Goal: Task Accomplishment & Management: Use online tool/utility

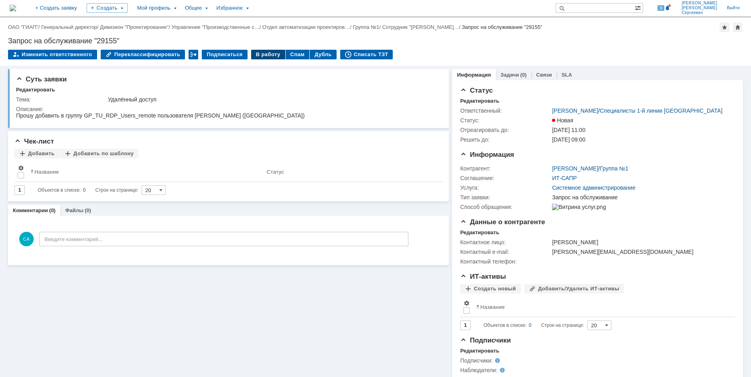
click at [259, 57] on div "В работу" at bounding box center [268, 55] width 34 height 10
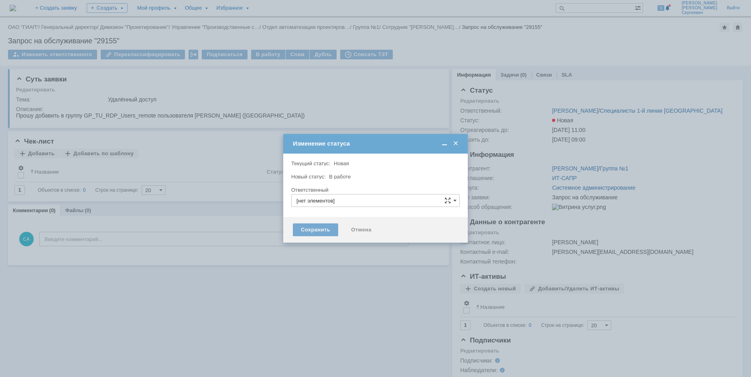
type input "[PERSON_NAME]"
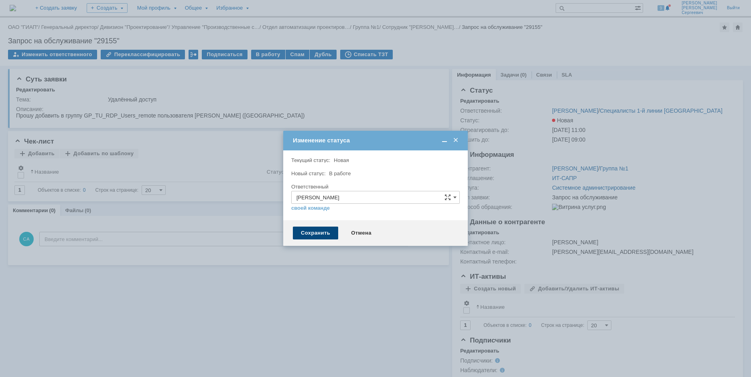
click at [310, 233] on div "Сохранить" at bounding box center [315, 233] width 45 height 13
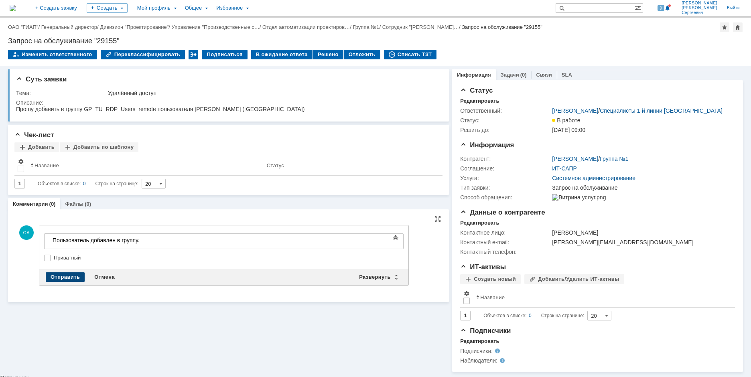
click at [67, 273] on div "Отправить" at bounding box center [65, 277] width 39 height 10
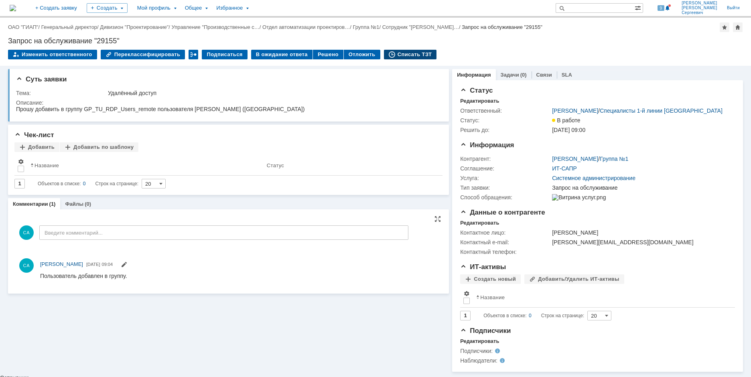
click at [401, 54] on div "Списать ТЗТ" at bounding box center [410, 55] width 53 height 10
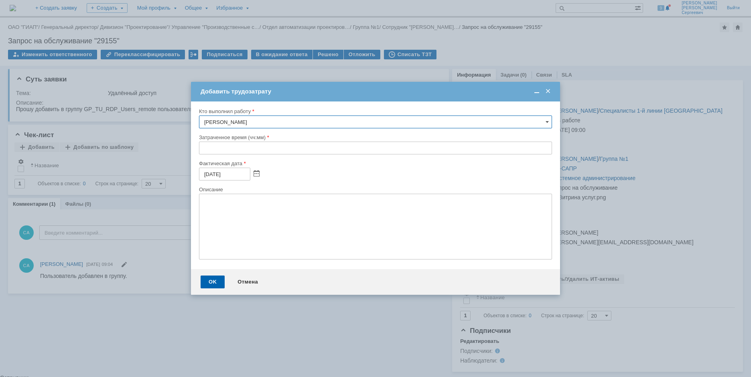
click at [202, 149] on input "text" at bounding box center [375, 148] width 353 height 13
type input "00:05"
click at [205, 280] on div "OK" at bounding box center [213, 282] width 24 height 13
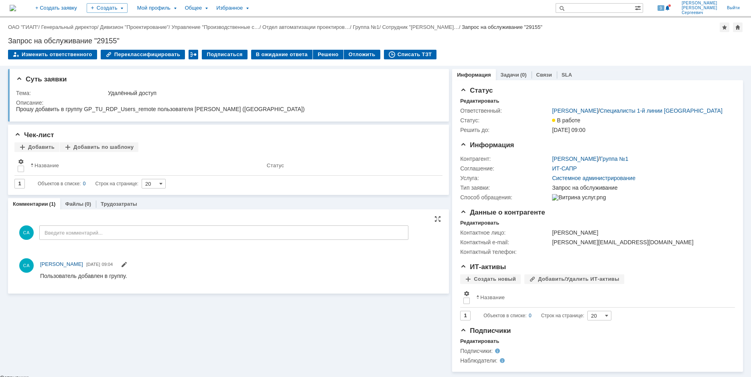
click at [312, 61] on div "Изменить ответственного Переклассифицировать Подписаться В ожидание ответа Реше…" at bounding box center [375, 58] width 735 height 17
click at [313, 56] on div "Решено" at bounding box center [328, 55] width 30 height 10
